Goal: Task Accomplishment & Management: Use online tool/utility

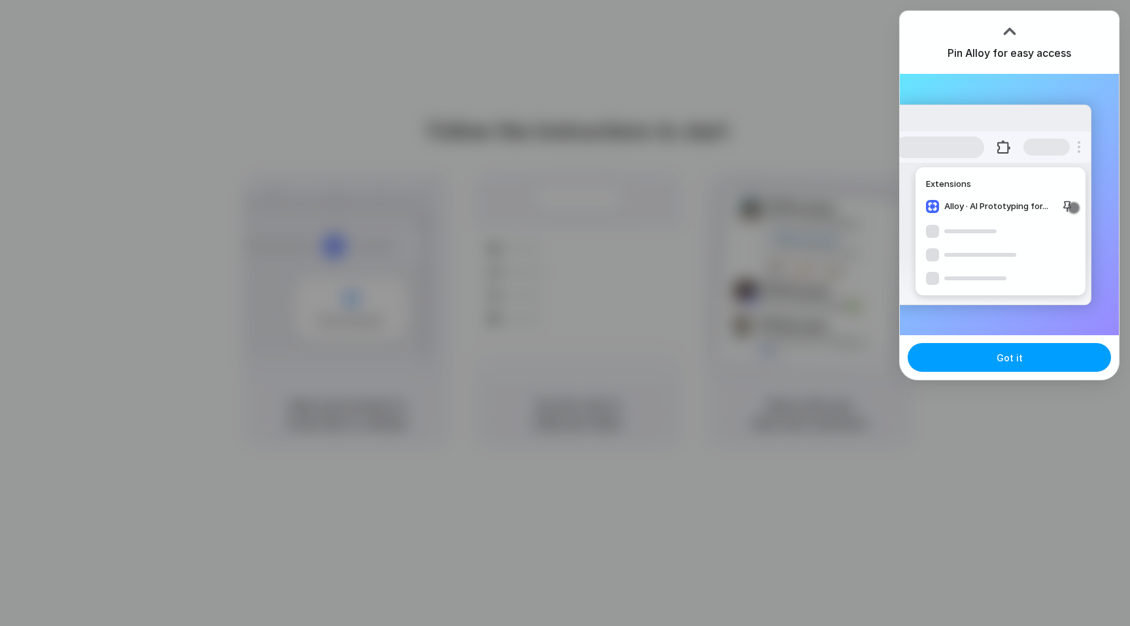
click at [982, 367] on button "Got it" at bounding box center [1009, 357] width 203 height 29
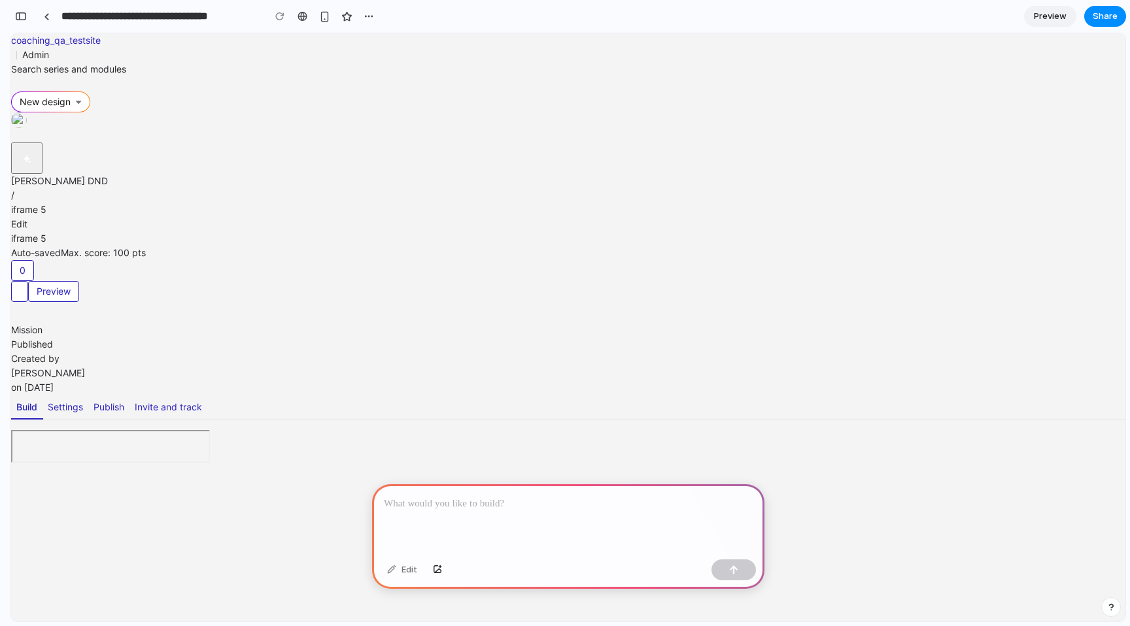
click at [163, 501] on div "End conditions" at bounding box center [567, 511] width 1061 height 21
click at [165, 501] on div "End conditions" at bounding box center [567, 511] width 1061 height 21
click at [165, 475] on div "Avatar instructions" at bounding box center [567, 485] width 1061 height 21
click at [154, 527] on div "Evaluation parameters" at bounding box center [567, 537] width 1061 height 21
click at [145, 553] on div "Cut off score" at bounding box center [567, 563] width 1061 height 21
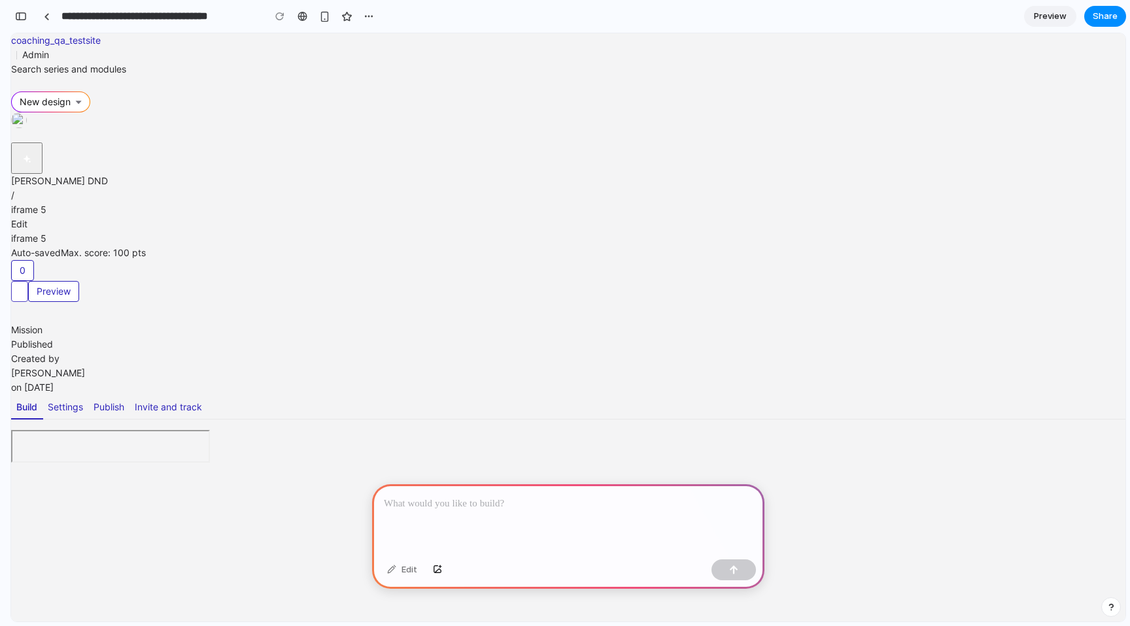
click at [20, 295] on span "button" at bounding box center [20, 295] width 0 height 0
click at [513, 512] on div at bounding box center [568, 520] width 392 height 70
click at [507, 515] on div at bounding box center [568, 520] width 392 height 70
click at [719, 566] on button "button" at bounding box center [733, 570] width 44 height 21
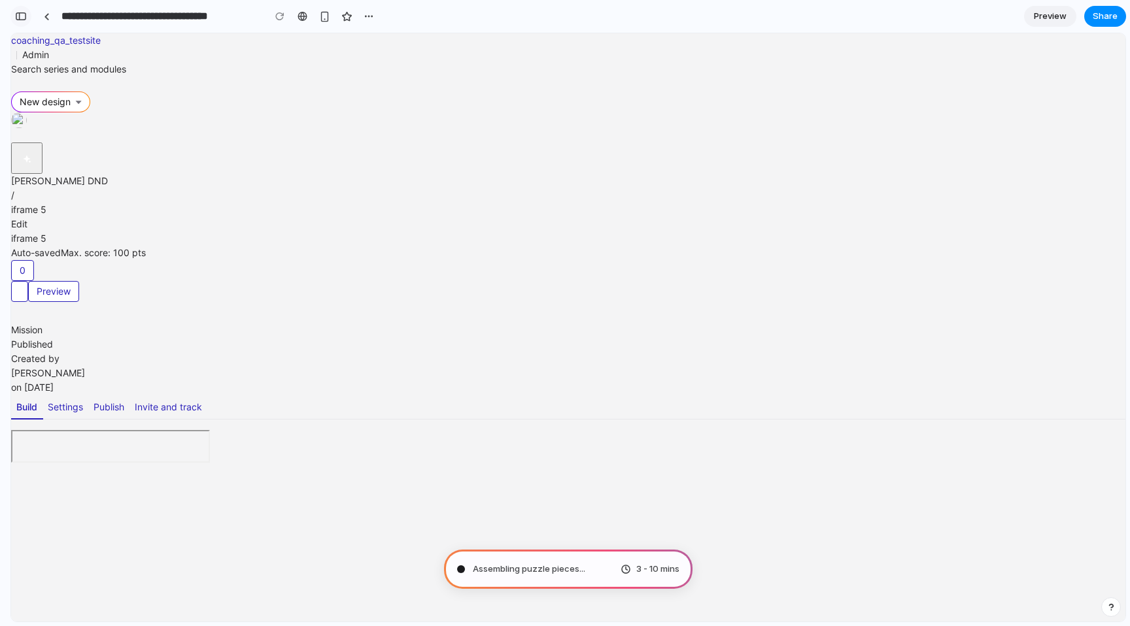
click at [25, 16] on div "button" at bounding box center [21, 16] width 12 height 9
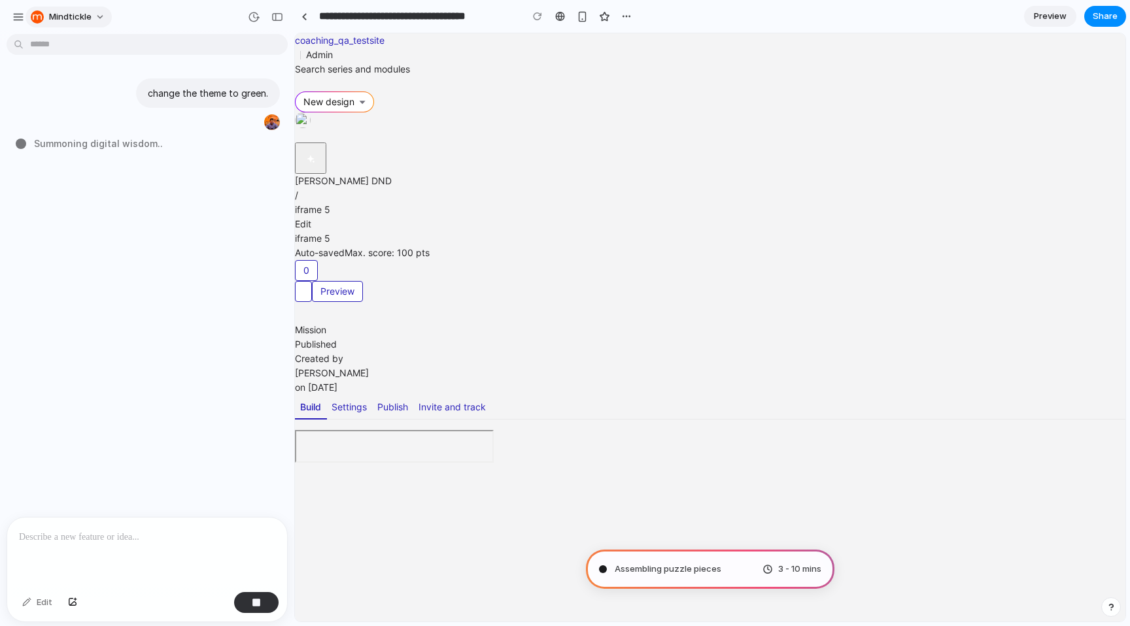
click at [77, 16] on span "Mindtickle" at bounding box center [70, 16] width 43 height 13
click at [77, 16] on div "Settings Invite members Change theme Sign out" at bounding box center [565, 313] width 1130 height 626
click at [139, 534] on p at bounding box center [147, 538] width 256 height 16
click at [107, 145] on span "Waking up the AI" at bounding box center [73, 144] width 78 height 14
click at [120, 160] on div "change the theme to green. Waking up the AI" at bounding box center [143, 278] width 286 height 478
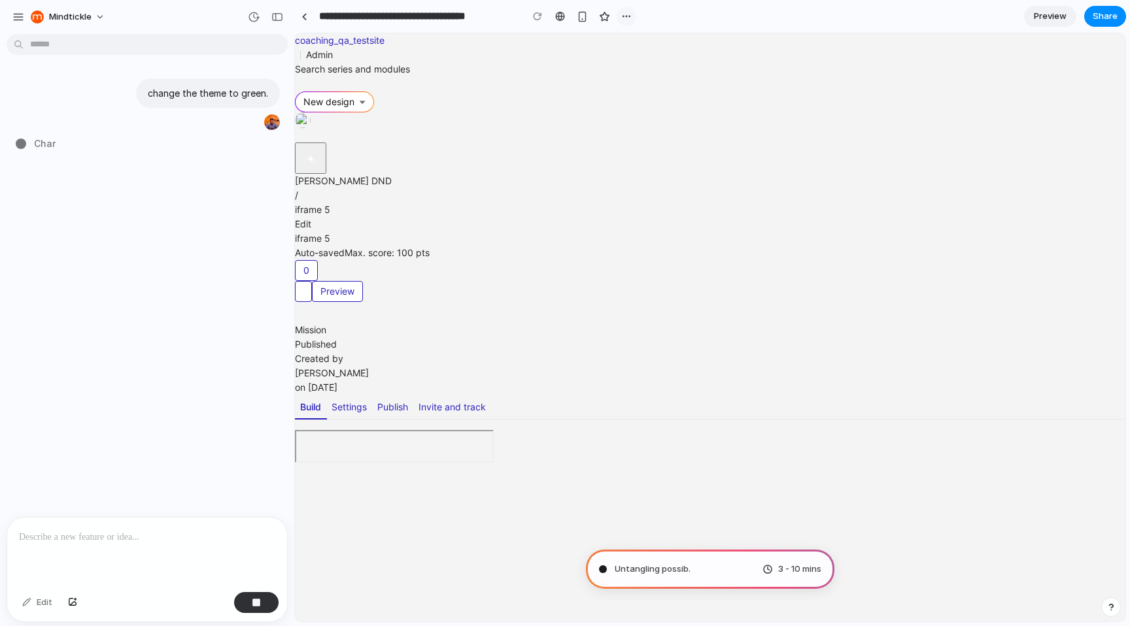
click at [629, 20] on div "button" at bounding box center [626, 16] width 10 height 10
click at [642, 9] on div "Duplicate Delete" at bounding box center [565, 313] width 1130 height 626
